Goal: Navigation & Orientation: Find specific page/section

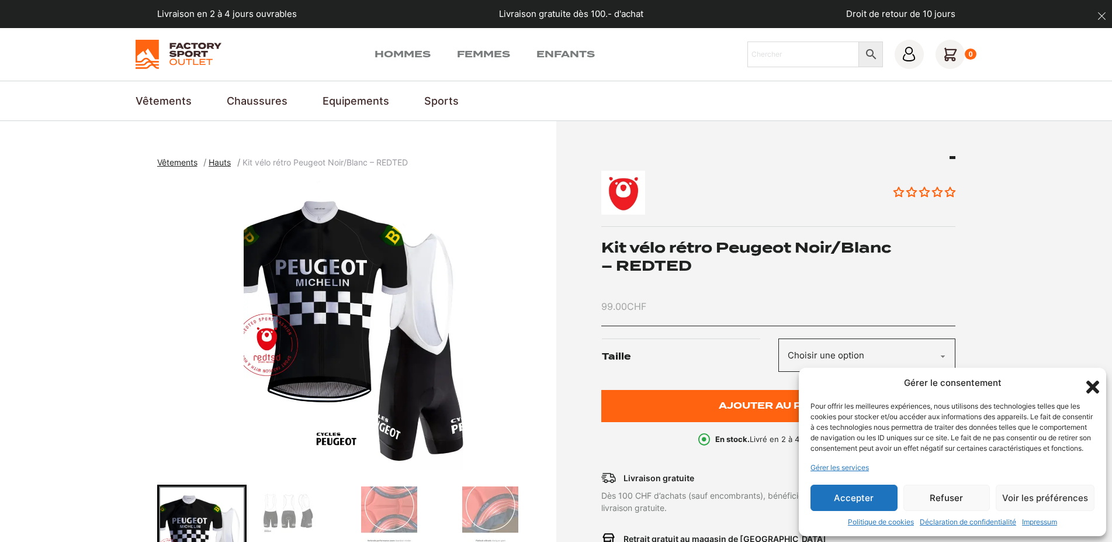
click at [217, 160] on span "Hauts" at bounding box center [220, 162] width 22 height 10
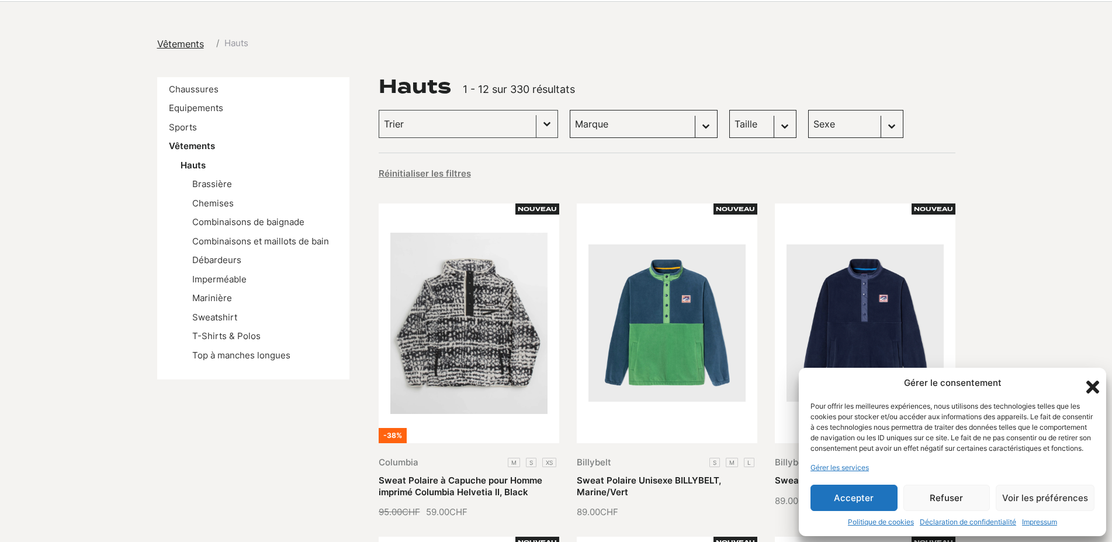
scroll to position [119, 0]
click at [1091, 377] on icon "Fermer la boîte de dialogue" at bounding box center [1093, 387] width 20 height 20
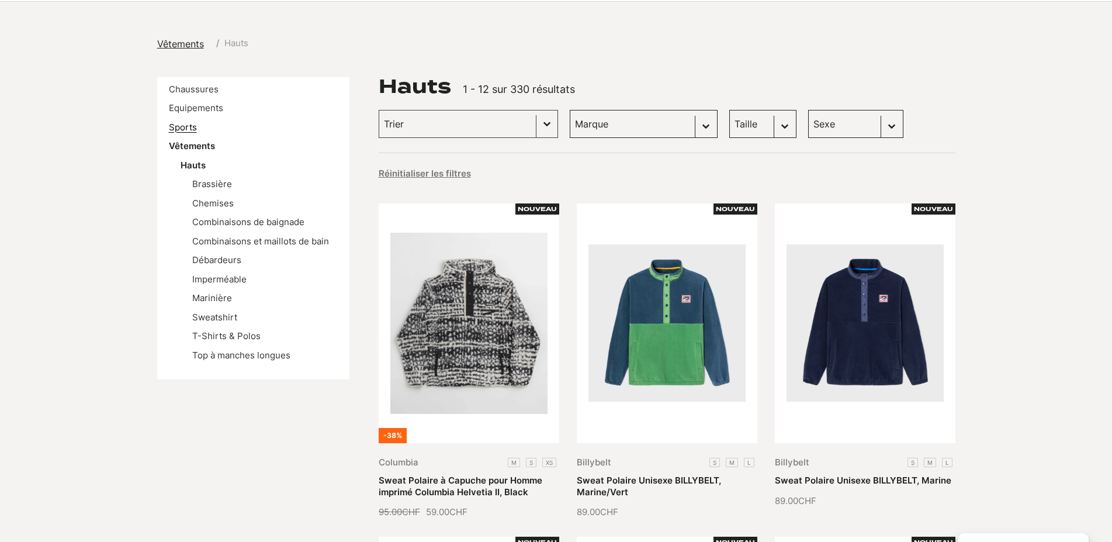
click at [179, 125] on link "Sports" at bounding box center [183, 127] width 28 height 11
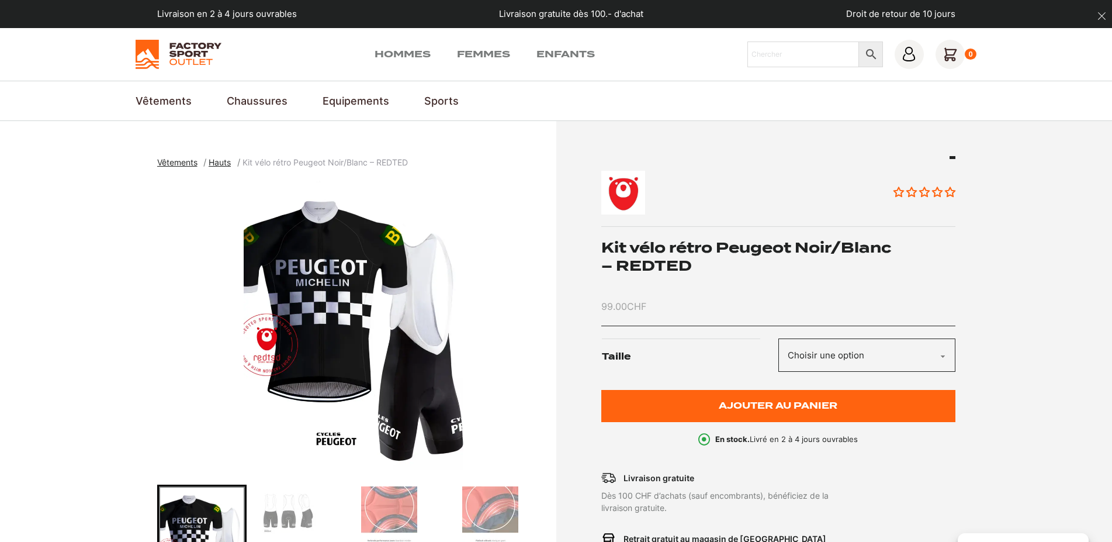
click at [188, 163] on span "Vêtements" at bounding box center [177, 162] width 40 height 10
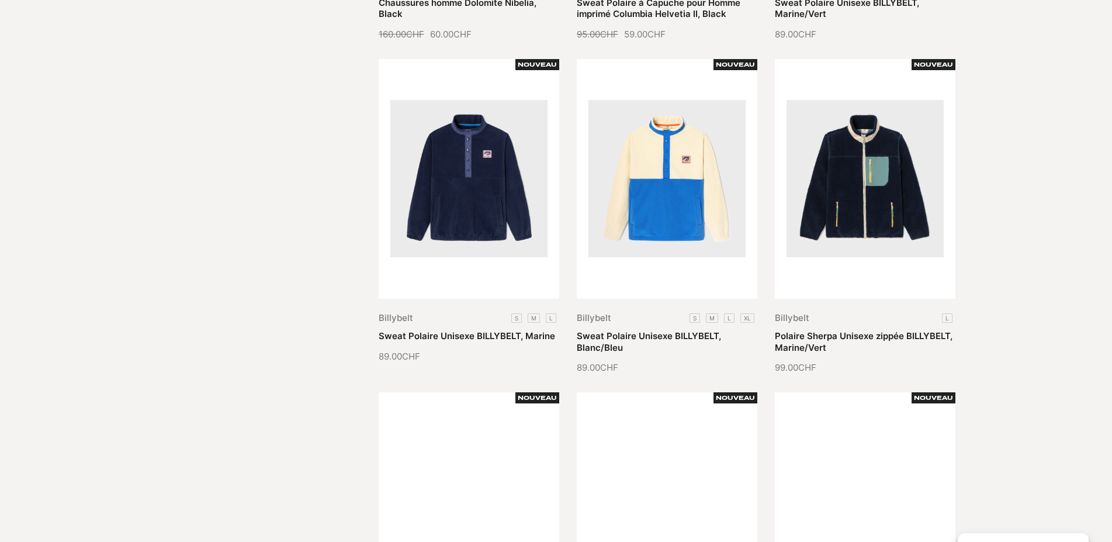
scroll to position [954, 0]
